Goal: Information Seeking & Learning: Learn about a topic

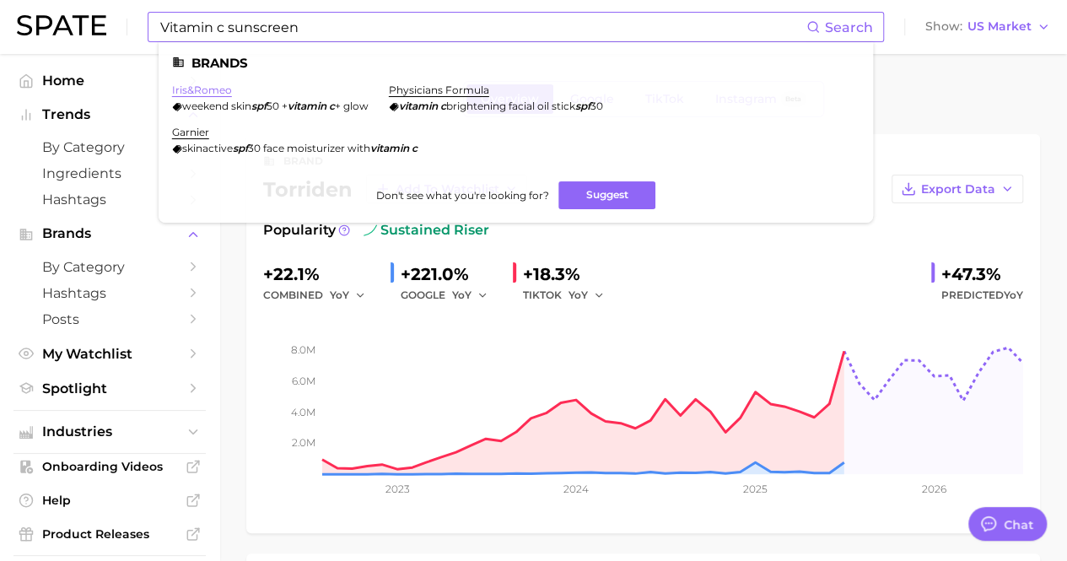
click at [223, 95] on link "iris&romeo" at bounding box center [202, 90] width 60 height 13
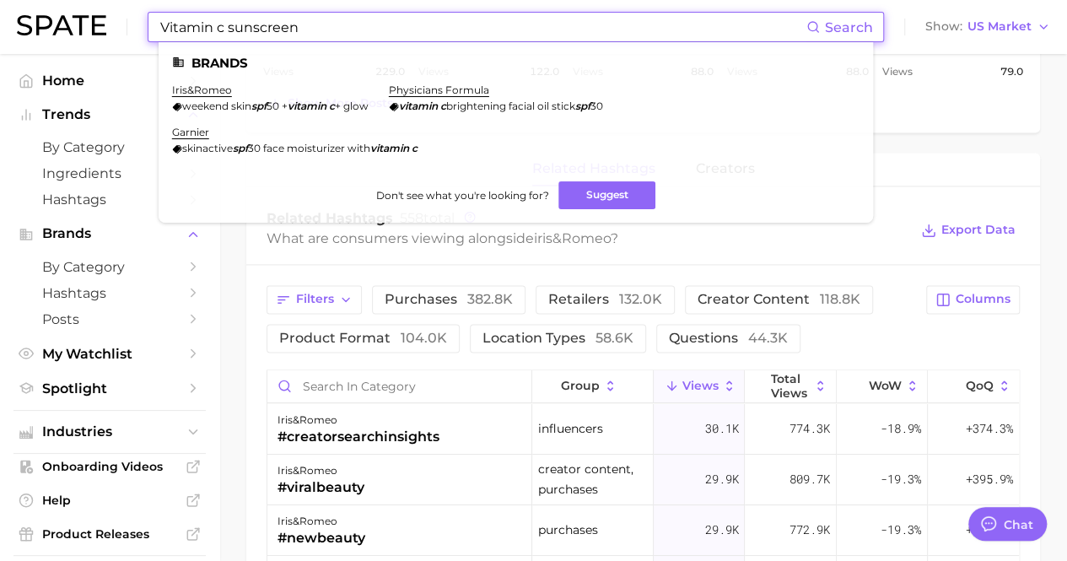
click at [464, 26] on input "Vitamin c sunscreen" at bounding box center [483, 27] width 648 height 29
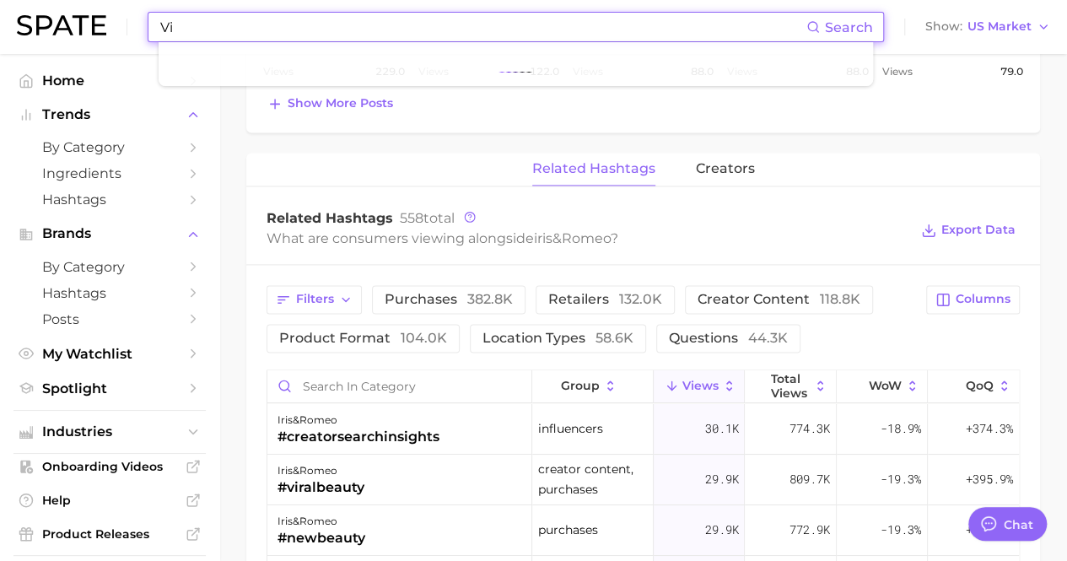
type input "V"
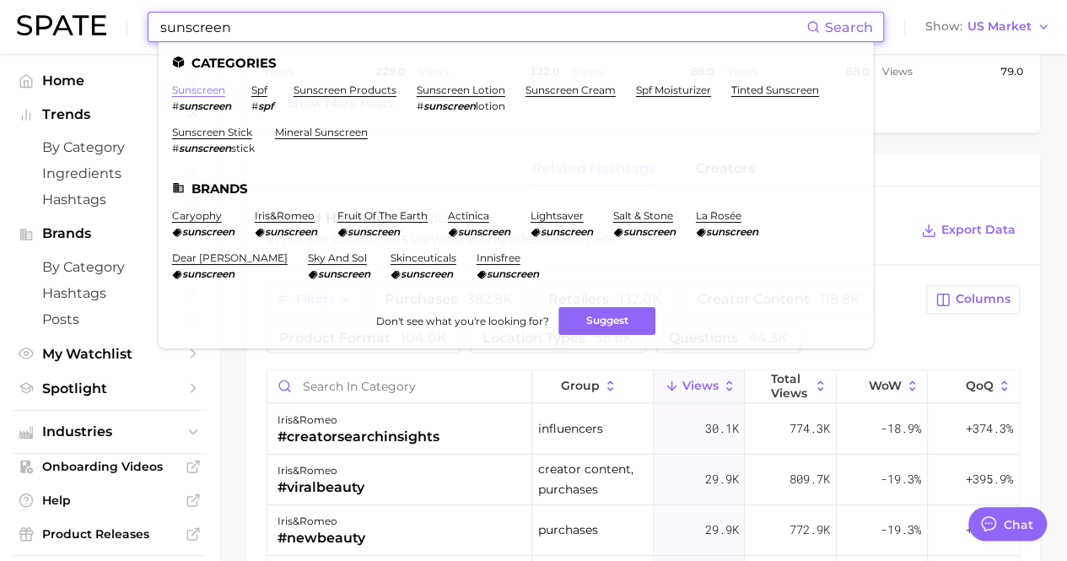
type input "sunscreen"
click at [184, 89] on link "sunscreen" at bounding box center [198, 90] width 53 height 13
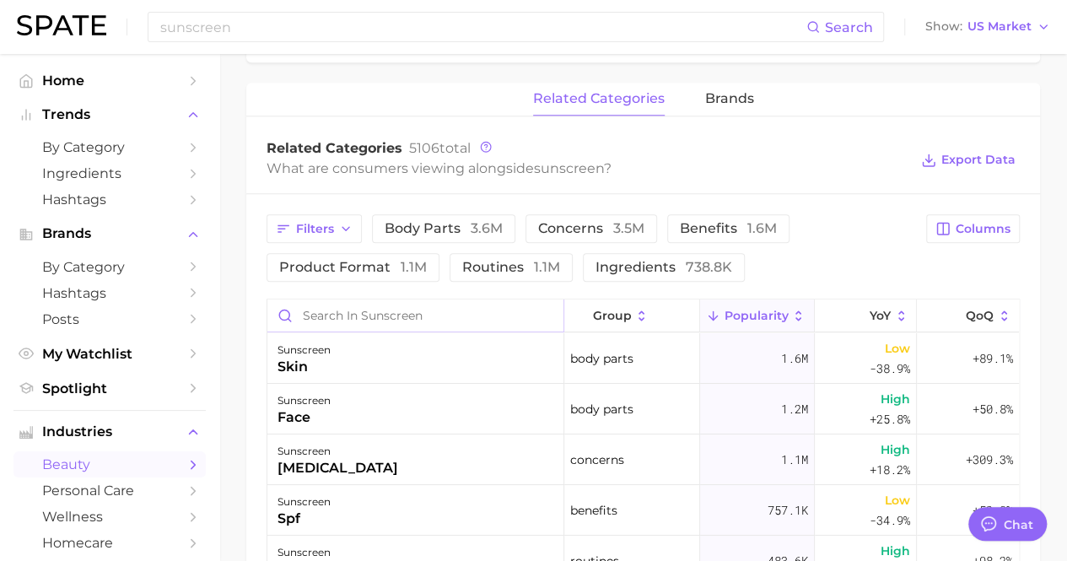
scroll to position [759, 0]
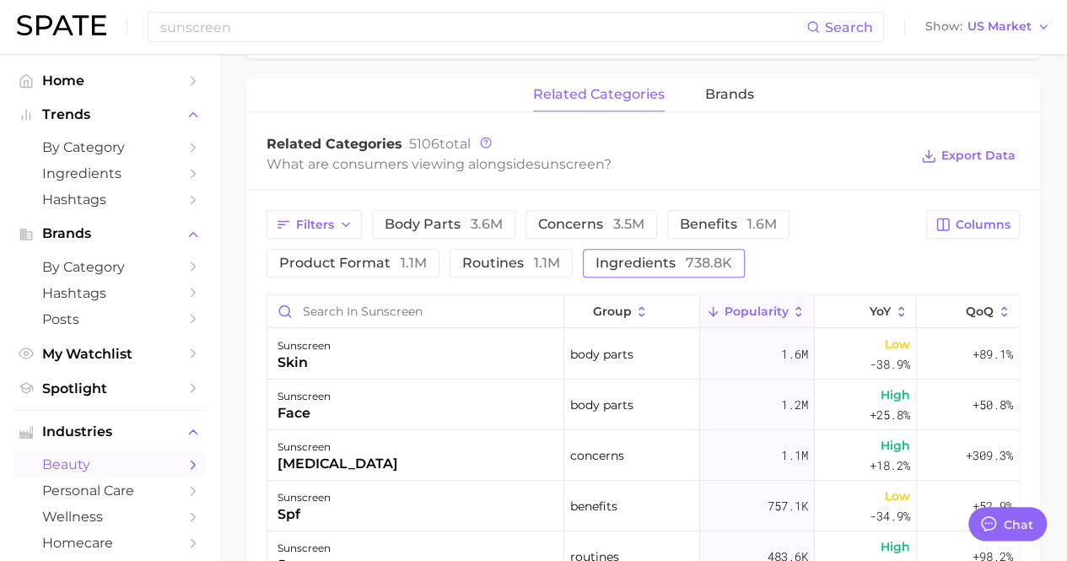
click at [628, 250] on button "ingredients 738.8k" at bounding box center [664, 263] width 162 height 29
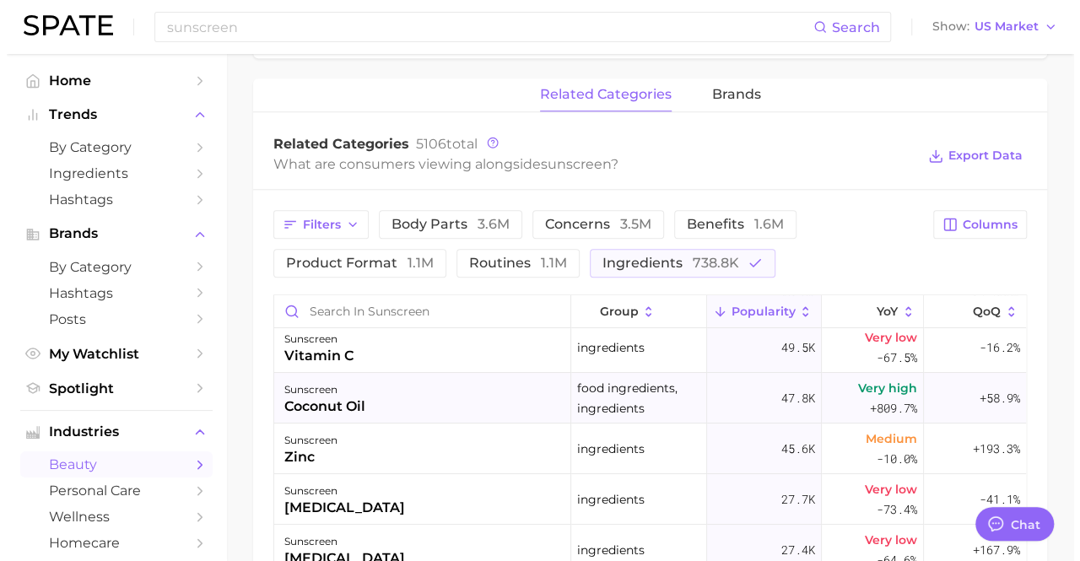
scroll to position [84, 0]
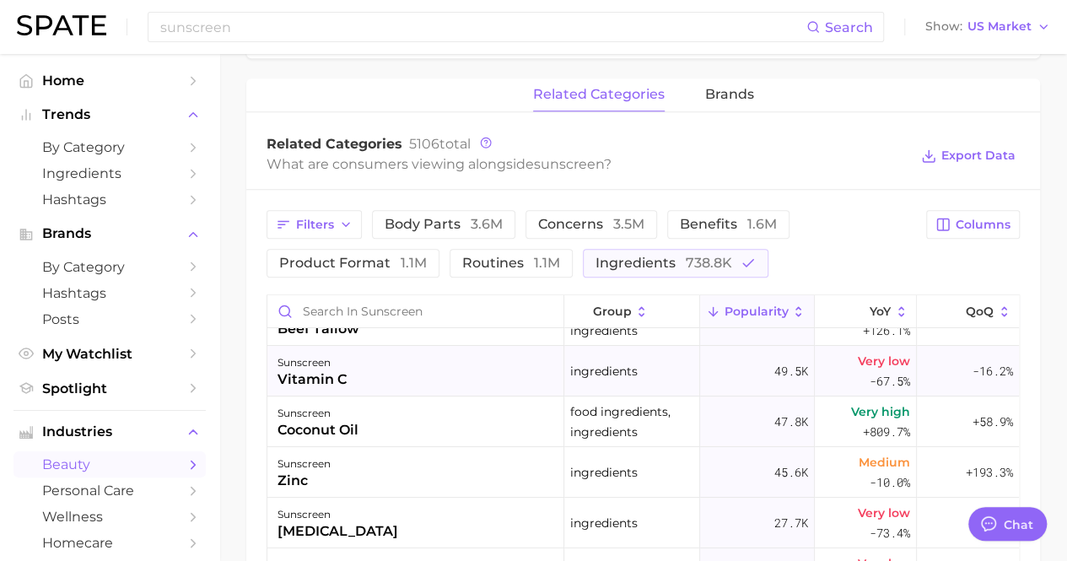
click at [471, 380] on div "sunscreen vitamin c" at bounding box center [415, 371] width 297 height 51
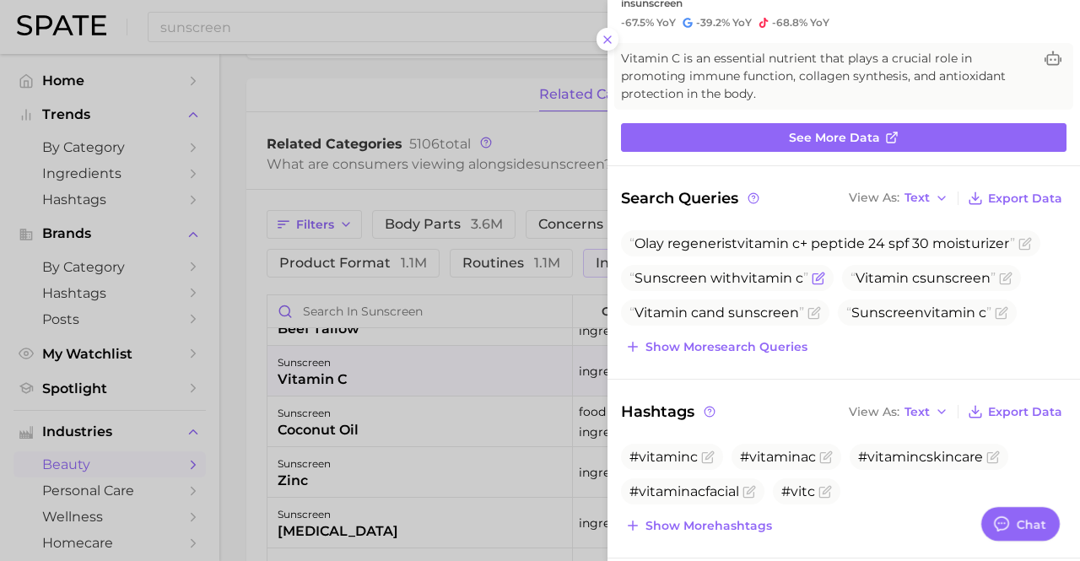
click at [705, 352] on button "Show more search queries" at bounding box center [716, 347] width 191 height 24
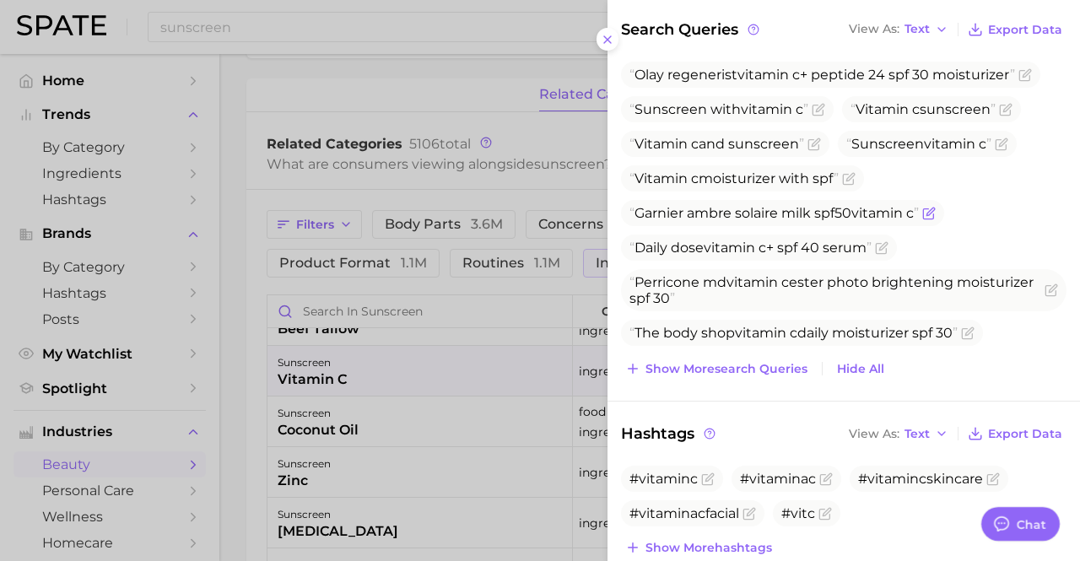
scroll to position [169, 0]
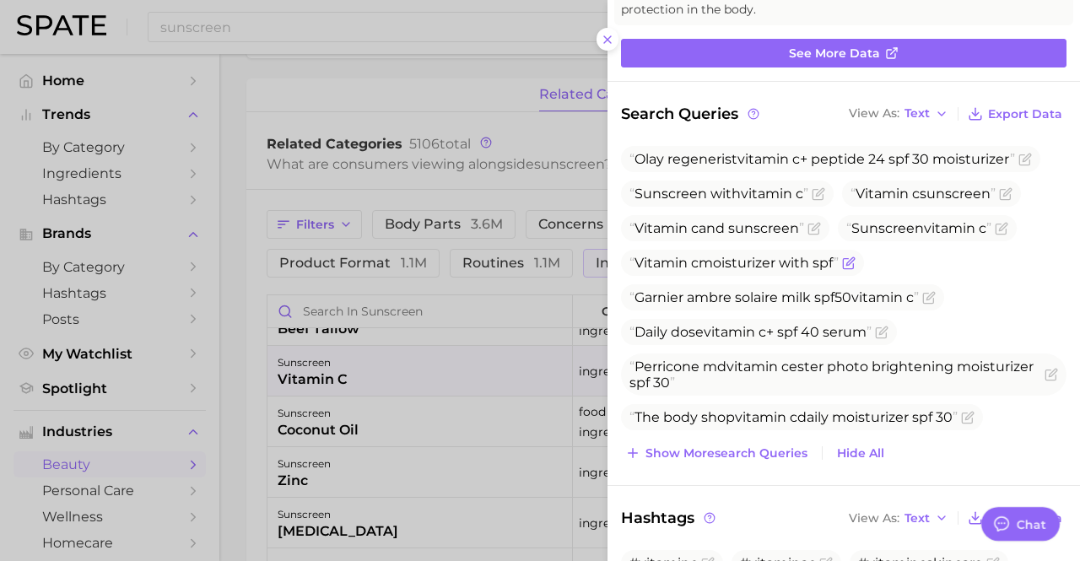
click at [791, 262] on span "Vitamin c moisturizer with spf" at bounding box center [733, 263] width 209 height 16
click at [729, 451] on span "Show more search queries" at bounding box center [726, 453] width 162 height 14
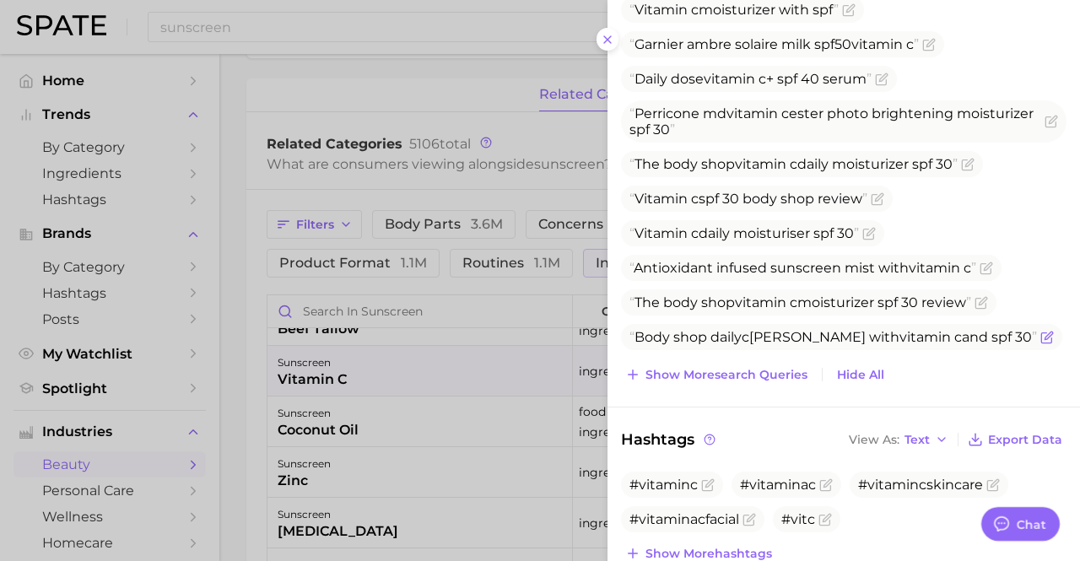
scroll to position [253, 0]
